Goal: Navigation & Orientation: Find specific page/section

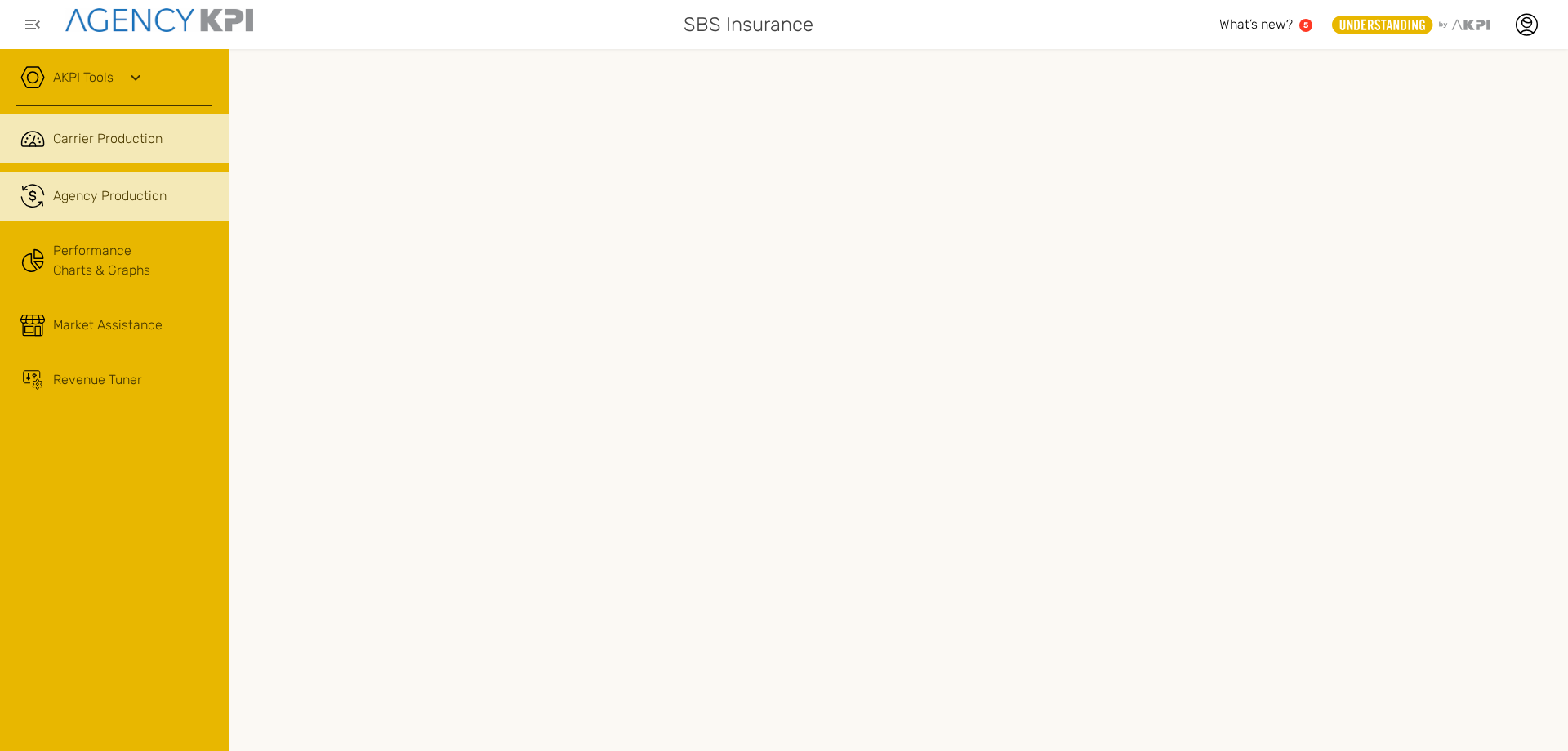
click at [137, 202] on span "Agency Production" at bounding box center [109, 196] width 113 height 19
click at [112, 139] on span "Carrier Production" at bounding box center [108, 139] width 109 height 19
click at [96, 196] on span "Agency Production" at bounding box center [109, 196] width 113 height 19
click at [74, 133] on span "Carrier Production" at bounding box center [108, 139] width 109 height 19
